Goal: Find specific page/section: Find specific page/section

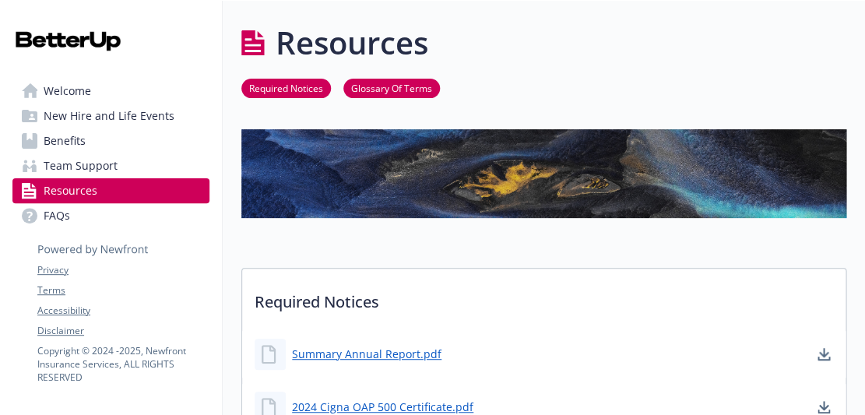
click at [383, 212] on img at bounding box center [543, 173] width 605 height 88
